Goal: Find specific page/section: Find specific page/section

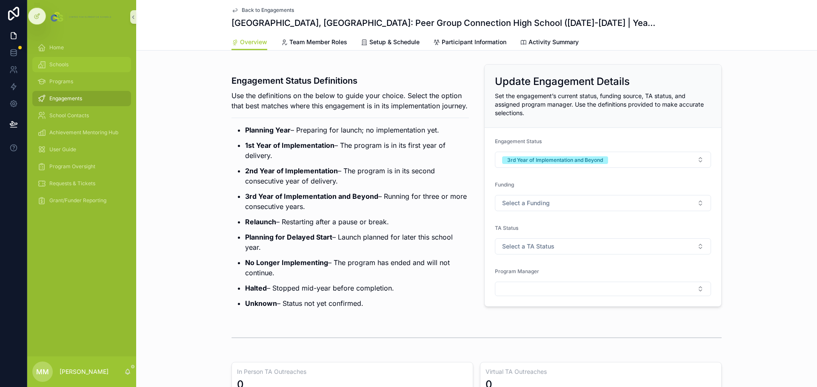
click at [69, 63] on div "Schools" at bounding box center [81, 65] width 88 height 14
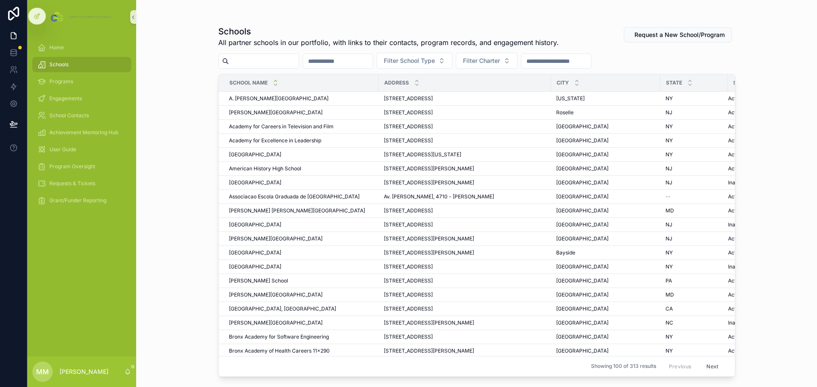
click at [268, 55] on div "scrollable content" at bounding box center [258, 61] width 81 height 15
click at [267, 58] on input "scrollable content" at bounding box center [264, 61] width 70 height 12
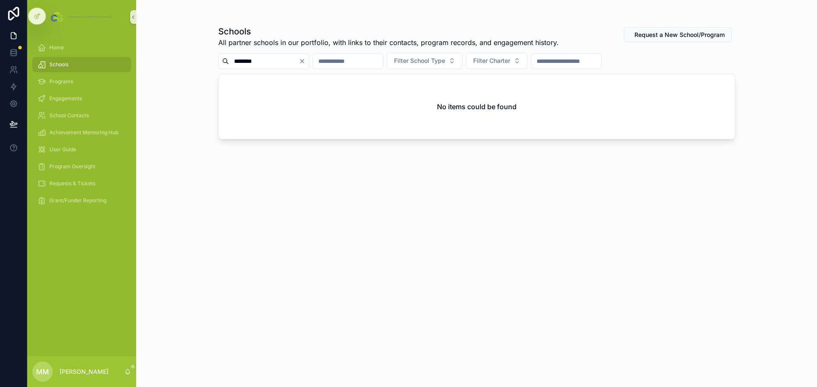
type input "********"
click at [305, 60] on icon "Clear" at bounding box center [302, 61] width 7 height 7
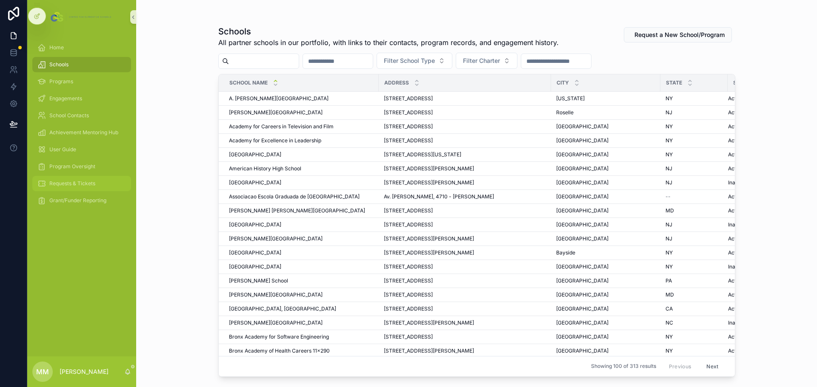
click at [84, 184] on span "Requests & Tickets" at bounding box center [72, 183] width 46 height 7
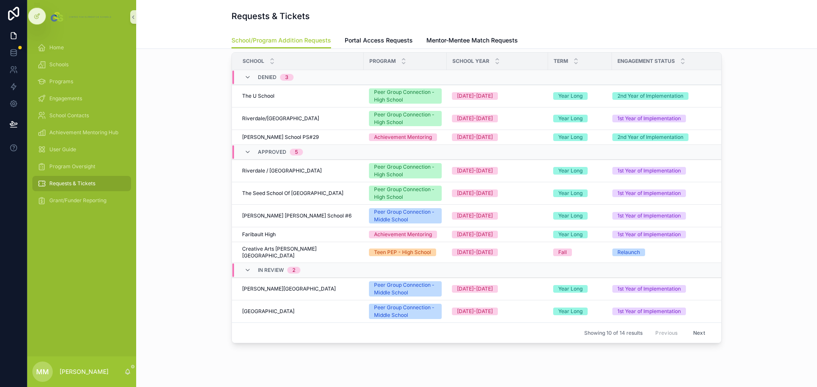
scroll to position [43, 0]
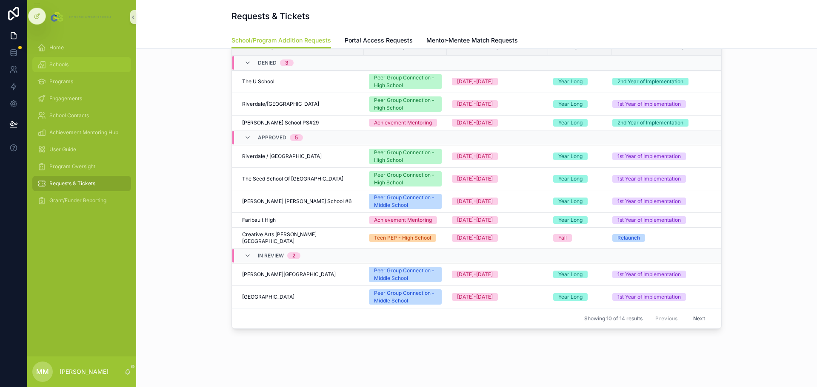
click at [68, 63] on span "Schools" at bounding box center [58, 64] width 19 height 7
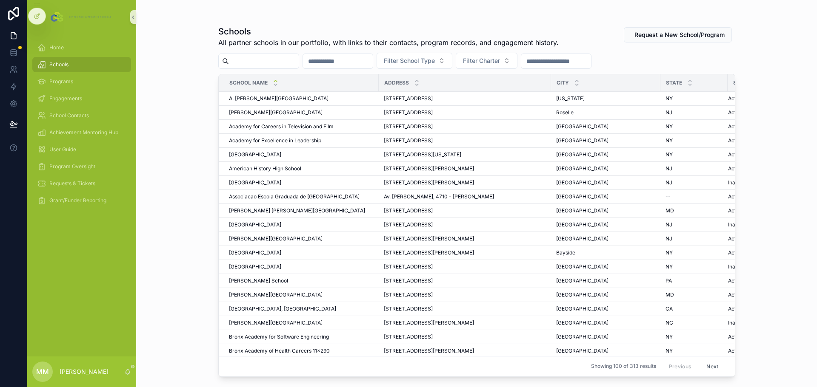
click at [272, 60] on input "scrollable content" at bounding box center [264, 61] width 70 height 12
type input "****"
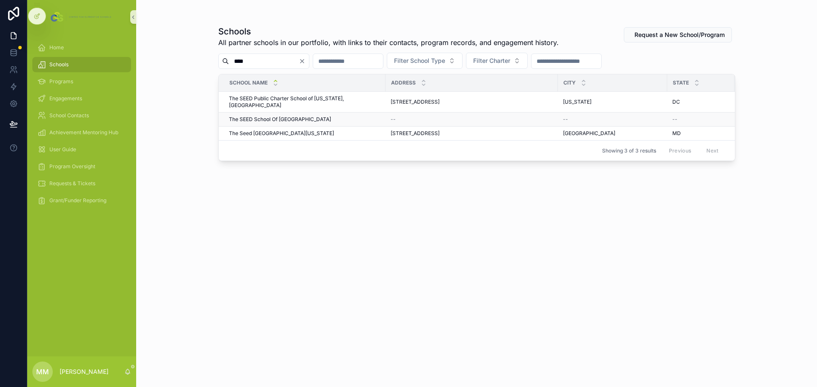
click at [268, 116] on span "The SEED School Of [GEOGRAPHIC_DATA]" at bounding box center [280, 119] width 102 height 7
